Goal: Task Accomplishment & Management: Use online tool/utility

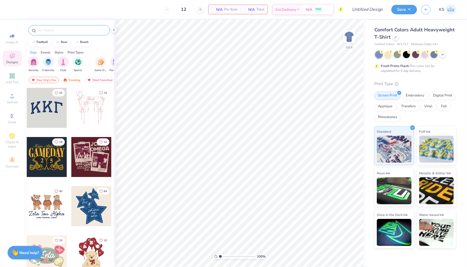
click at [80, 34] on div at bounding box center [69, 30] width 82 height 10
click at [78, 31] on input "text" at bounding box center [71, 30] width 69 height 5
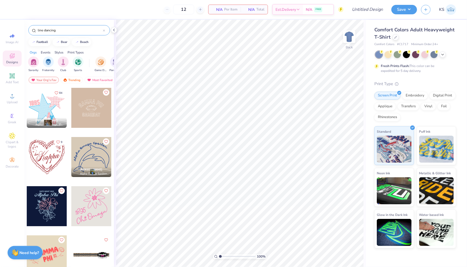
type input "line dancing"
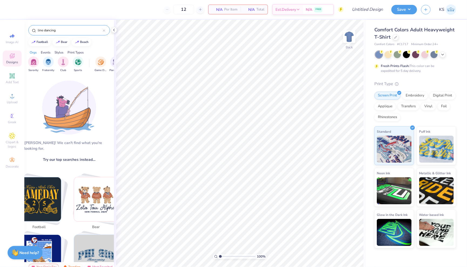
click at [105, 31] on div at bounding box center [104, 30] width 2 height 5
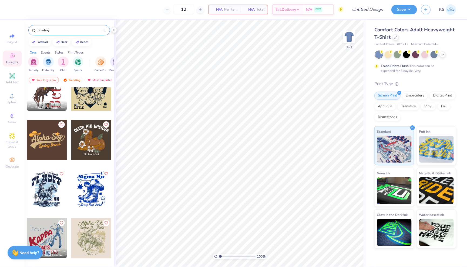
scroll to position [8, 0]
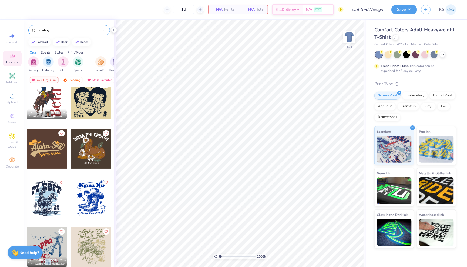
type input "cowboy"
click at [90, 164] on div at bounding box center [91, 149] width 40 height 40
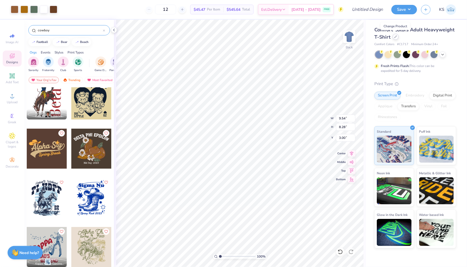
click at [397, 37] on div at bounding box center [396, 37] width 6 height 6
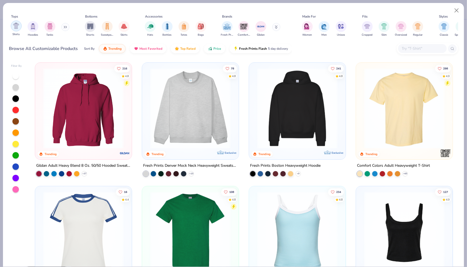
click at [15, 29] on img "filter for Shirts" at bounding box center [16, 26] width 6 height 6
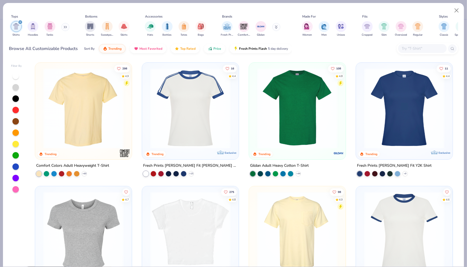
click at [93, 145] on img at bounding box center [84, 108] width 86 height 80
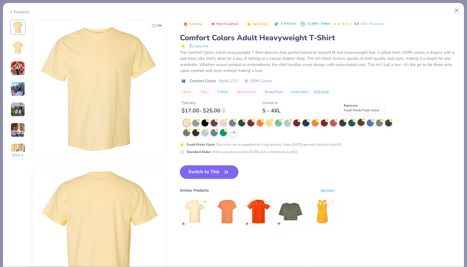
click at [362, 122] on div at bounding box center [360, 122] width 7 height 7
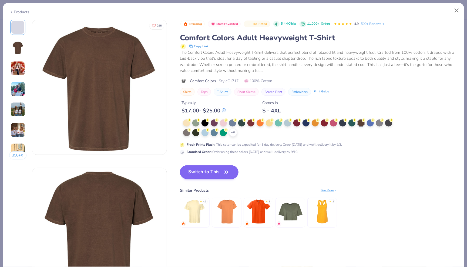
click at [215, 173] on button "Switch to This" at bounding box center [209, 172] width 59 height 14
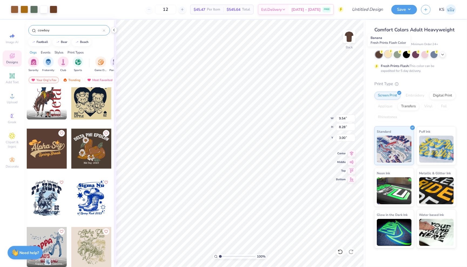
click at [388, 57] on div at bounding box center [387, 53] width 7 height 7
click at [446, 55] on div at bounding box center [415, 54] width 81 height 7
click at [432, 54] on div at bounding box center [433, 53] width 7 height 7
click at [440, 54] on icon at bounding box center [442, 54] width 4 height 4
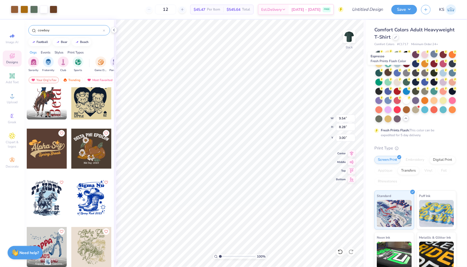
click at [388, 72] on div at bounding box center [387, 72] width 7 height 7
click at [389, 71] on div at bounding box center [387, 72] width 7 height 7
click at [416, 72] on div at bounding box center [415, 72] width 7 height 7
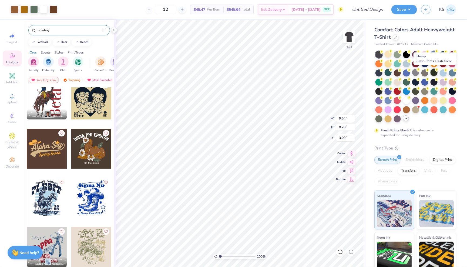
click at [434, 71] on div at bounding box center [433, 72] width 7 height 7
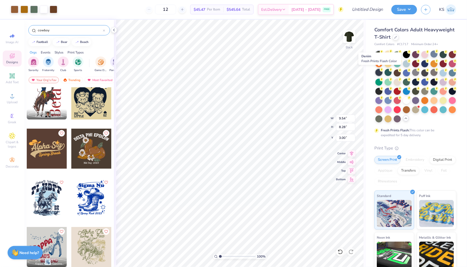
click at [377, 73] on div at bounding box center [378, 72] width 7 height 7
type input "11.08"
type input "9.61"
type input "3.00"
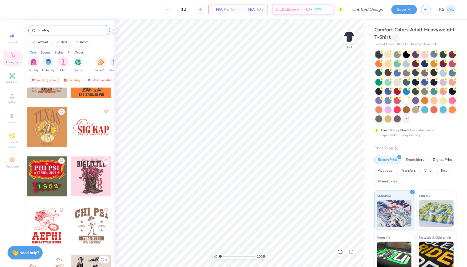
scroll to position [473, 0]
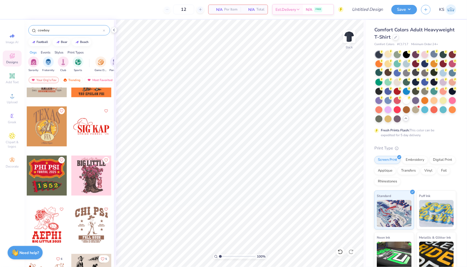
click at [87, 129] on div at bounding box center [91, 126] width 40 height 40
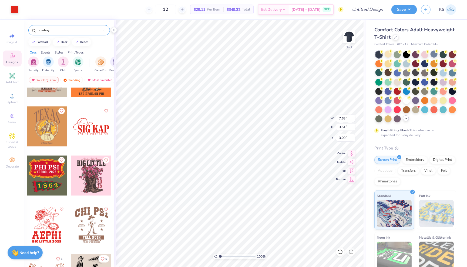
type input "4.55"
type input "2.09"
type input "3.00"
click at [14, 8] on div at bounding box center [15, 9] width 8 height 8
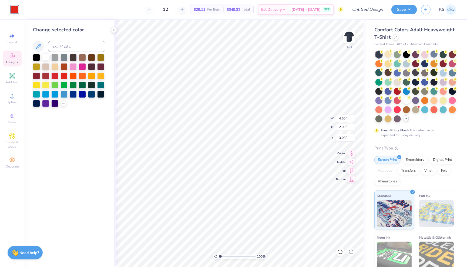
click at [45, 57] on div at bounding box center [45, 56] width 7 height 7
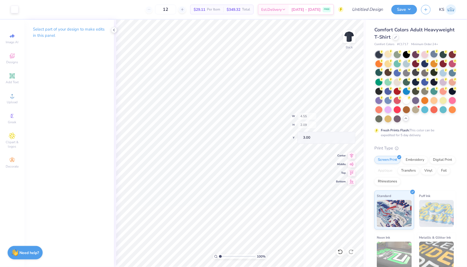
type input "4.01"
type input "0.84"
type input "3.96"
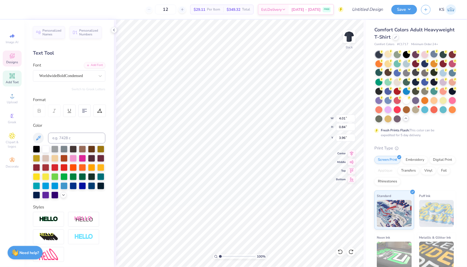
scroll to position [0, 0]
type textarea "S"
type textarea "L"
type textarea "CAL POLY"
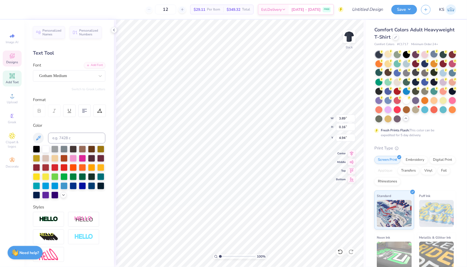
type input "5.14"
type textarea "S"
type textarea "LINE DANCING CLUB"
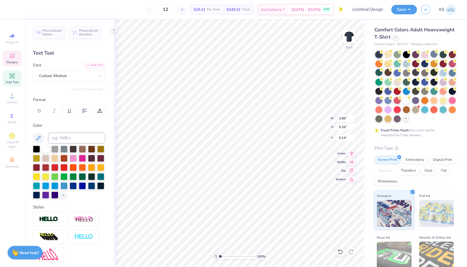
scroll to position [0, 2]
click at [350, 36] on img at bounding box center [349, 37] width 22 height 22
click at [12, 62] on span "Designs" at bounding box center [12, 62] width 12 height 4
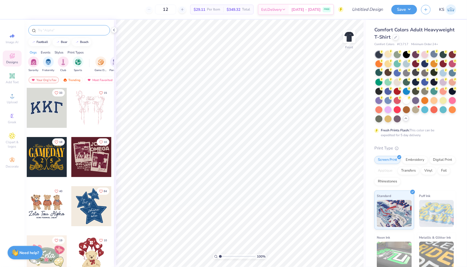
click at [63, 30] on input "text" at bounding box center [71, 30] width 69 height 5
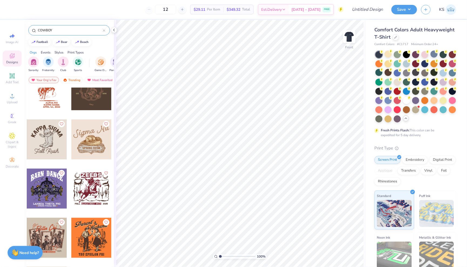
scroll to position [313, 0]
type input "COWBOY"
click at [93, 144] on div at bounding box center [91, 139] width 40 height 40
click at [16, 9] on div at bounding box center [15, 9] width 8 height 8
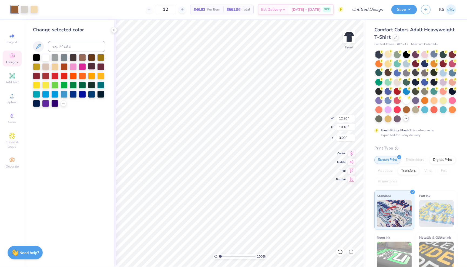
click at [94, 65] on div at bounding box center [91, 66] width 7 height 7
click at [33, 58] on div at bounding box center [36, 56] width 7 height 7
click at [45, 56] on div at bounding box center [45, 56] width 7 height 7
click at [102, 94] on div at bounding box center [100, 93] width 7 height 7
click at [44, 75] on div at bounding box center [45, 75] width 7 height 7
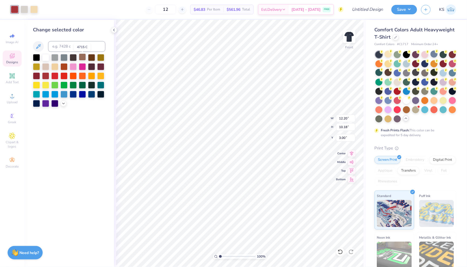
click at [82, 60] on div at bounding box center [82, 56] width 7 height 7
click at [26, 11] on div at bounding box center [25, 9] width 8 height 8
click at [45, 68] on div at bounding box center [45, 66] width 7 height 7
click at [36, 10] on div at bounding box center [34, 9] width 8 height 8
click at [55, 67] on div at bounding box center [54, 66] width 7 height 7
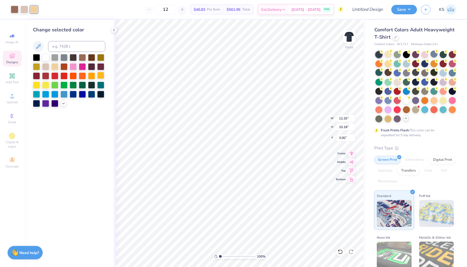
type input "3.20"
type input "4.56"
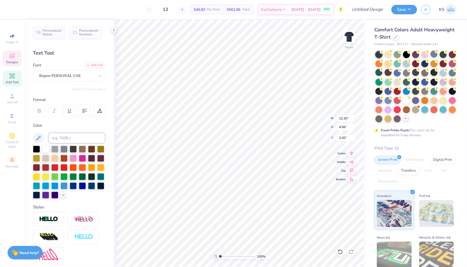
scroll to position [0, 0]
type textarea "S"
type textarea "Line Dancing"
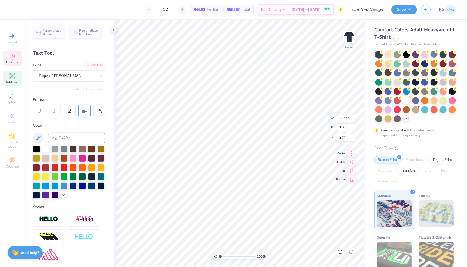
type textarea "Line Dancing Club"
click at [86, 107] on div at bounding box center [84, 110] width 12 height 12
type input "1.52"
type input "3.00"
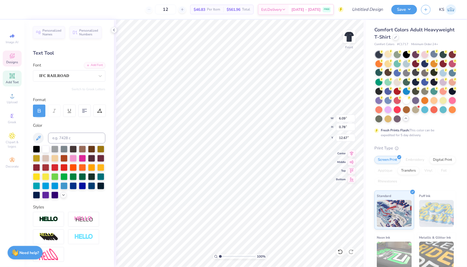
type textarea "S"
type textarea "Cal Poly"
type input "12.73"
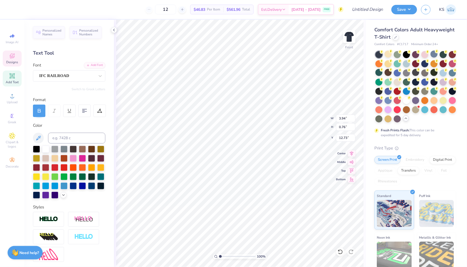
scroll to position [0, 0]
type textarea "C"
type textarea "Line Dancing Club"
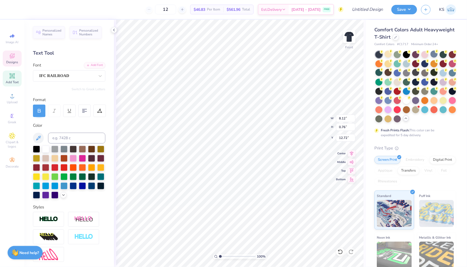
type textarea "Line Dancing"
type textarea "L"
type textarea "Cal Poly"
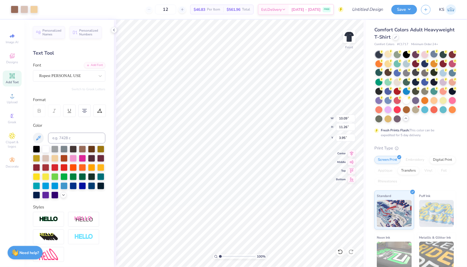
type input "3.00"
type input "6.44"
click at [352, 153] on icon at bounding box center [352, 152] width 4 height 5
type input "12.55"
type input "12.42"
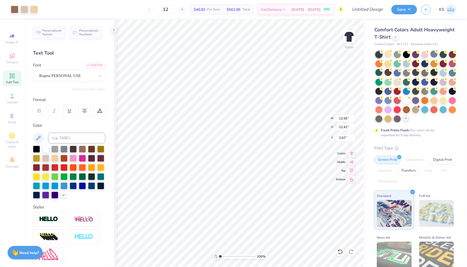
type input "3.17"
click at [349, 36] on img at bounding box center [349, 37] width 22 height 22
click at [19, 14] on div "Art colors 12 $46.83 Per Item $561.96 Total Est. Delivery Sep 7 - 10 FREE Desig…" at bounding box center [233, 9] width 467 height 19
click at [16, 12] on div at bounding box center [15, 9] width 8 height 8
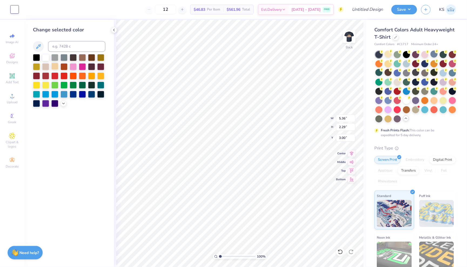
click at [53, 65] on div at bounding box center [54, 66] width 7 height 7
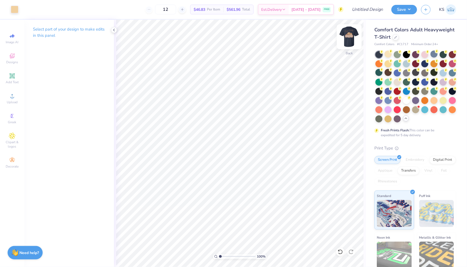
click at [348, 35] on img at bounding box center [349, 37] width 22 height 22
click at [347, 40] on img at bounding box center [349, 37] width 22 height 22
click at [354, 37] on img at bounding box center [349, 37] width 22 height 22
click at [353, 29] on img at bounding box center [349, 37] width 22 height 22
click at [348, 35] on img at bounding box center [349, 37] width 22 height 22
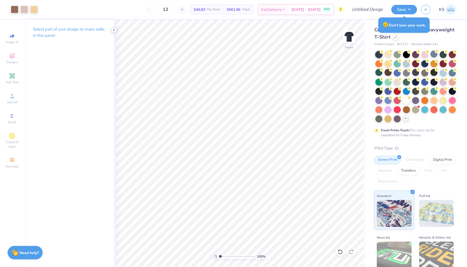
click at [114, 29] on icon at bounding box center [114, 30] width 4 height 4
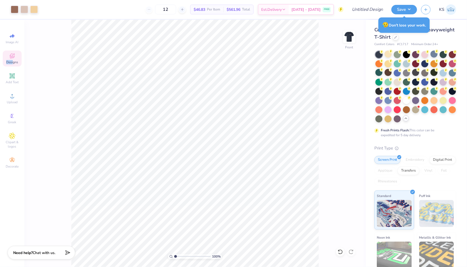
click at [12, 60] on div "Designs" at bounding box center [12, 58] width 19 height 16
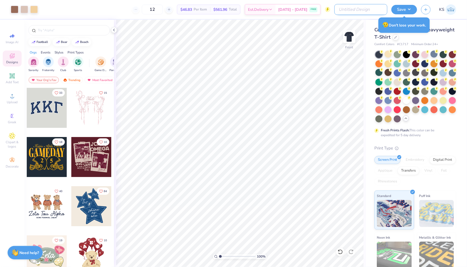
click at [380, 10] on input "Design Title" at bounding box center [360, 9] width 53 height 11
click at [339, 8] on input "Club Rush Shirts" at bounding box center [360, 9] width 53 height 11
type input "LDC - Club Rush Shirts"
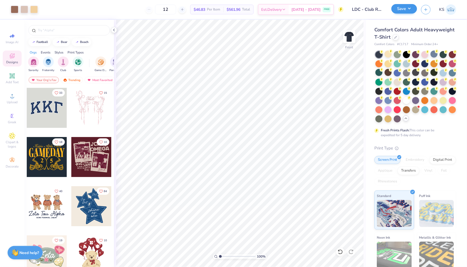
click at [402, 11] on button "Save" at bounding box center [404, 8] width 26 height 9
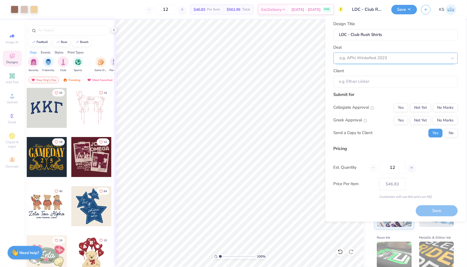
click at [404, 55] on div at bounding box center [393, 58] width 107 height 7
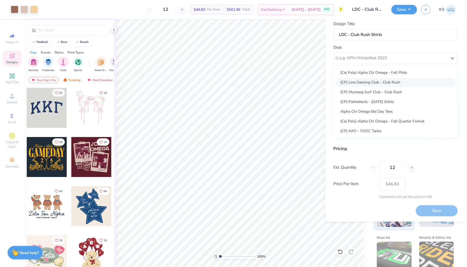
click at [392, 82] on div "(CP) Line Dancing Club - Club Rush" at bounding box center [396, 82] width 120 height 9
type input "Makena Ray"
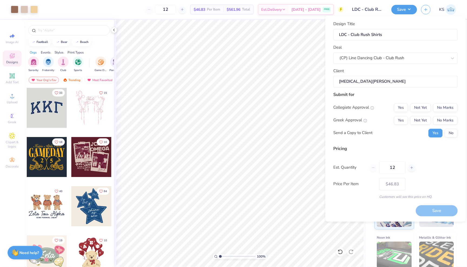
click at [392, 82] on input "Makena Ray" at bounding box center [395, 82] width 124 height 12
click at [454, 134] on button "No" at bounding box center [451, 133] width 13 height 9
click at [402, 107] on button "Yes" at bounding box center [401, 107] width 14 height 9
click at [442, 120] on button "No Marks" at bounding box center [445, 120] width 25 height 9
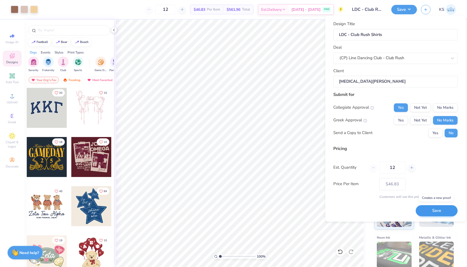
click at [433, 211] on button "Save" at bounding box center [437, 210] width 42 height 11
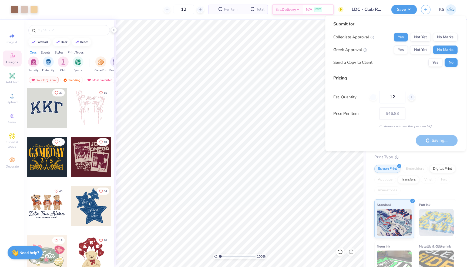
type input "– –"
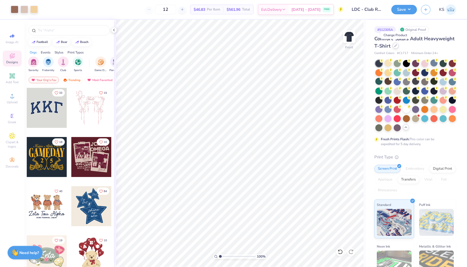
click at [397, 45] on div at bounding box center [396, 46] width 6 height 6
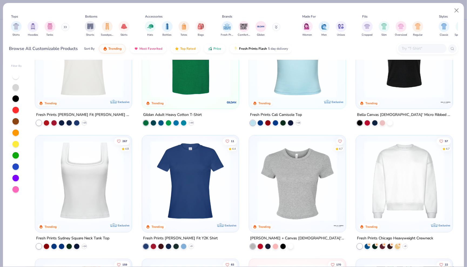
scroll to position [174, 0]
click at [16, 29] on div "filter for Shirts" at bounding box center [16, 26] width 11 height 11
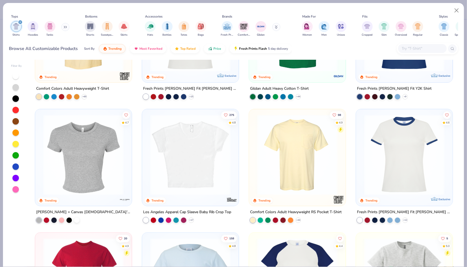
scroll to position [79, 0]
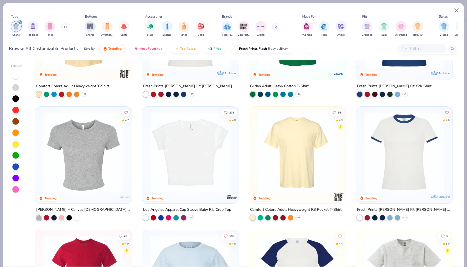
click at [104, 207] on div "Bella + Canvas Ladies' Micro Ribbed Baby Tee" at bounding box center [83, 209] width 95 height 7
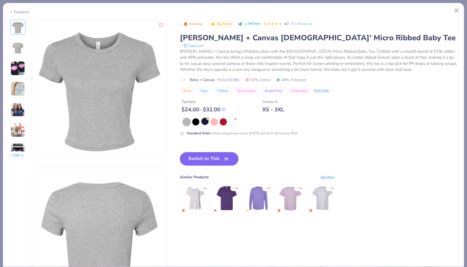
click at [205, 122] on div at bounding box center [204, 121] width 7 height 7
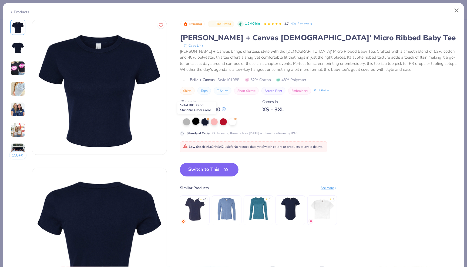
click at [196, 122] on div at bounding box center [195, 121] width 7 height 7
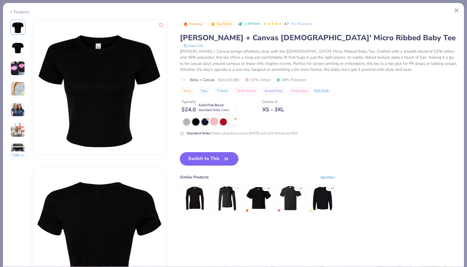
click at [214, 121] on div at bounding box center [214, 121] width 7 height 7
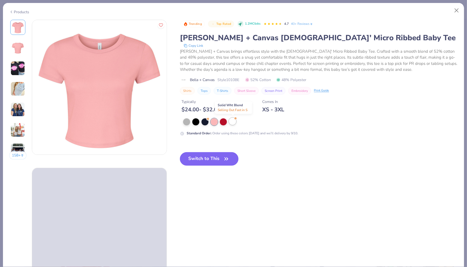
click at [232, 121] on div at bounding box center [232, 121] width 7 height 7
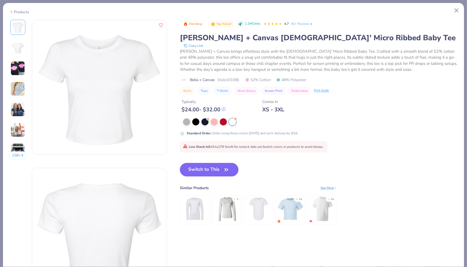
click at [19, 10] on div "Products" at bounding box center [19, 12] width 20 height 6
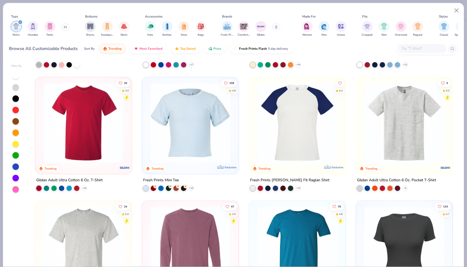
scroll to position [235, 0]
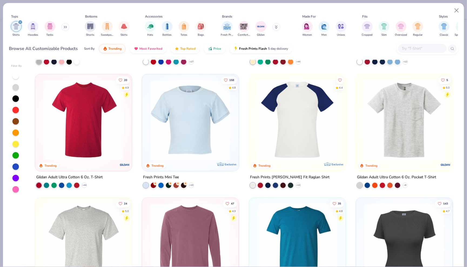
click at [173, 175] on div "Fresh Prints Mini Tee" at bounding box center [161, 177] width 36 height 7
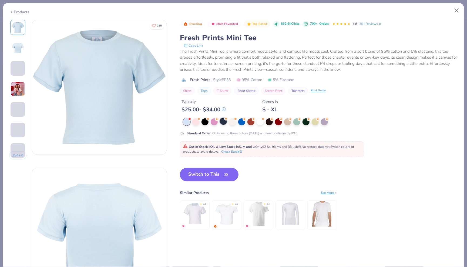
click at [224, 122] on div at bounding box center [223, 121] width 7 height 7
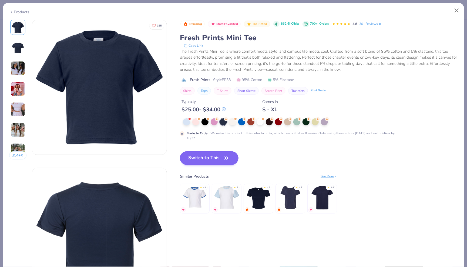
click at [222, 157] on button "Switch to This" at bounding box center [209, 158] width 59 height 14
type input "50"
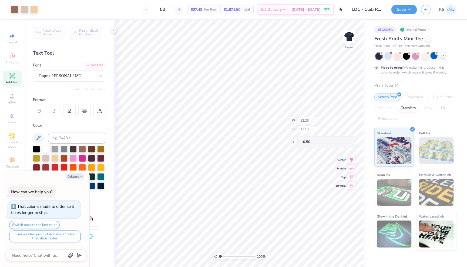
type textarea "x"
type input "9.00"
type input "4.42"
type input "4.68"
type textarea "x"
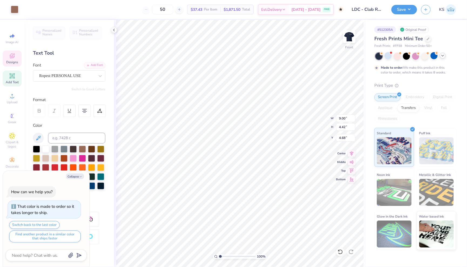
type input "5.81"
type textarea "x"
type input "1.31"
type textarea "x"
type input "8.69"
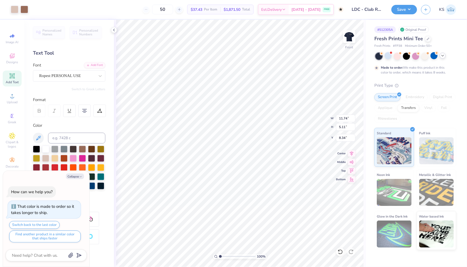
type input "4.17"
type input "5.61"
type textarea "x"
type input "11.74"
type input "7.96"
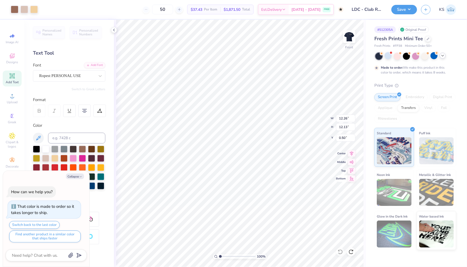
click at [353, 179] on icon at bounding box center [352, 178] width 8 height 6
type textarea "x"
type input "4.37"
click at [352, 153] on icon at bounding box center [352, 152] width 8 height 6
click at [352, 151] on icon at bounding box center [352, 152] width 8 height 6
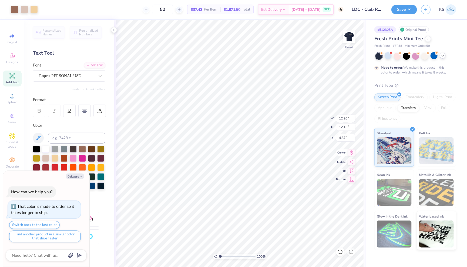
type textarea "x"
click at [349, 118] on input "12.26" at bounding box center [345, 118] width 19 height 8
type input "12.2"
type input "12.16"
type textarea "x"
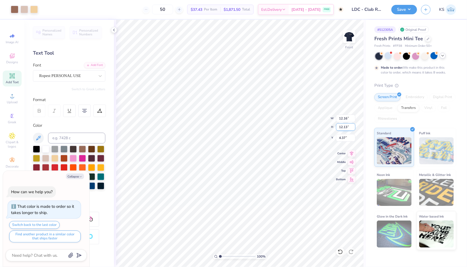
click at [347, 127] on input "12.13" at bounding box center [345, 127] width 19 height 8
type input "12.1"
type textarea "x"
type input "4.42"
type input "12.03"
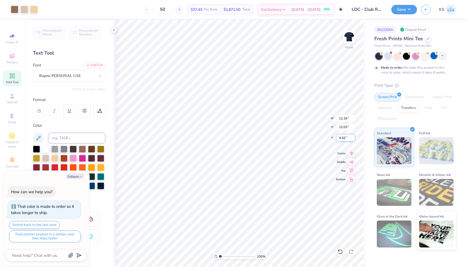
click at [345, 138] on input "4.42" at bounding box center [345, 138] width 19 height 8
type textarea "x"
type input "4.4"
type input "4.32"
type textarea "x"
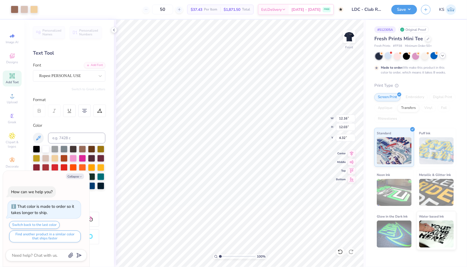
type input "8.31"
type input "8.22"
type input "4.21"
type textarea "x"
type input "1.62"
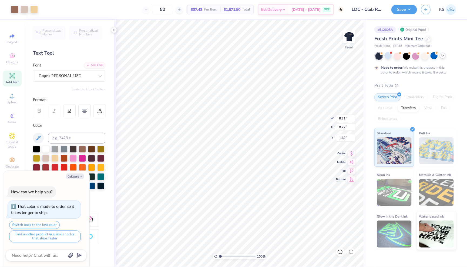
type textarea "x"
type input "9.44"
type input "9.34"
type input "1.65"
type textarea "x"
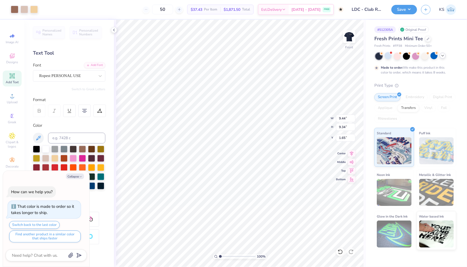
type input "2.09"
click at [348, 37] on img at bounding box center [349, 37] width 22 height 22
click at [352, 40] on div at bounding box center [349, 36] width 25 height 25
click at [350, 34] on img at bounding box center [349, 37] width 22 height 22
type textarea "x"
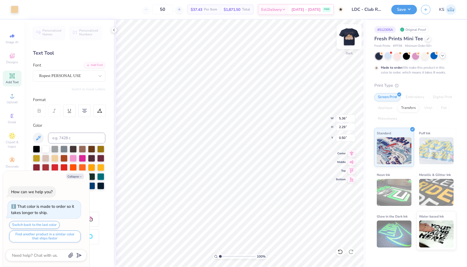
type input "2.07"
type textarea "x"
type input "4.34"
type input "1.86"
type textarea "x"
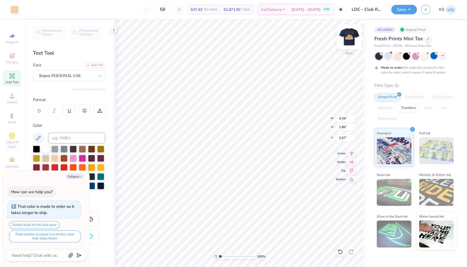
type input "1.95"
click at [347, 35] on img at bounding box center [349, 37] width 22 height 22
click at [352, 38] on img at bounding box center [349, 37] width 22 height 22
click at [352, 39] on img at bounding box center [349, 37] width 22 height 22
click at [403, 13] on button "Save" at bounding box center [404, 8] width 26 height 9
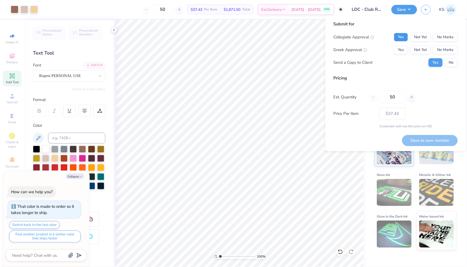
click at [403, 37] on button "Yes" at bounding box center [401, 37] width 14 height 9
click at [450, 50] on button "No Marks" at bounding box center [445, 50] width 25 height 9
click at [450, 57] on div "Collegiate Approval Yes Not Yet No Marks Greek Approval Yes Not Yet No Marks Se…" at bounding box center [395, 50] width 124 height 34
click at [450, 62] on button "No" at bounding box center [451, 62] width 13 height 9
type textarea "x"
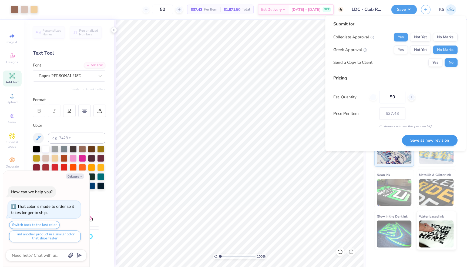
click at [443, 140] on button "Save as new revision" at bounding box center [430, 140] width 56 height 11
type input "$37.43"
type textarea "x"
